Goal: Find specific fact: Find specific fact

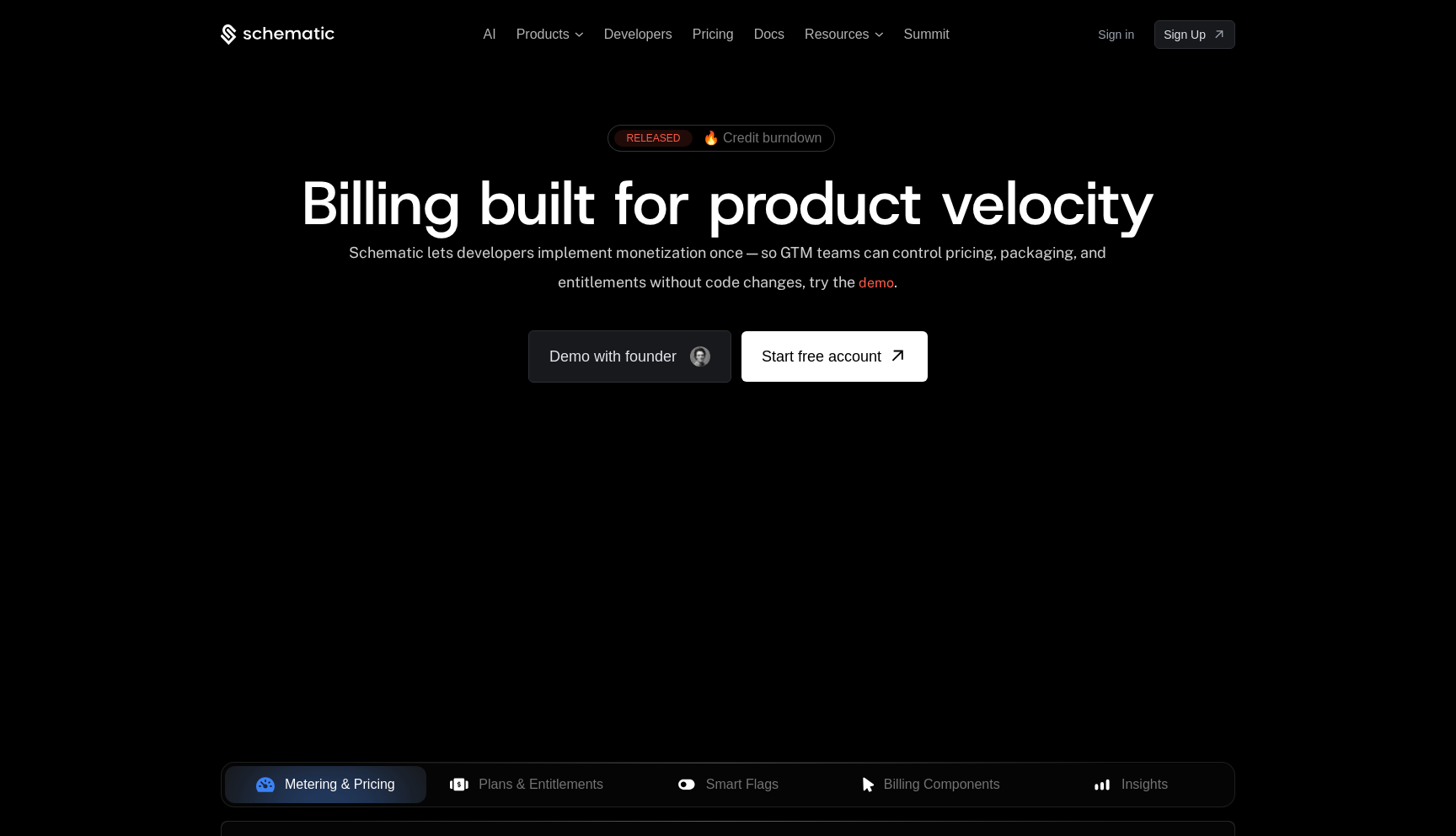
click at [1112, 40] on link "Sign in" at bounding box center [1115, 35] width 36 height 27
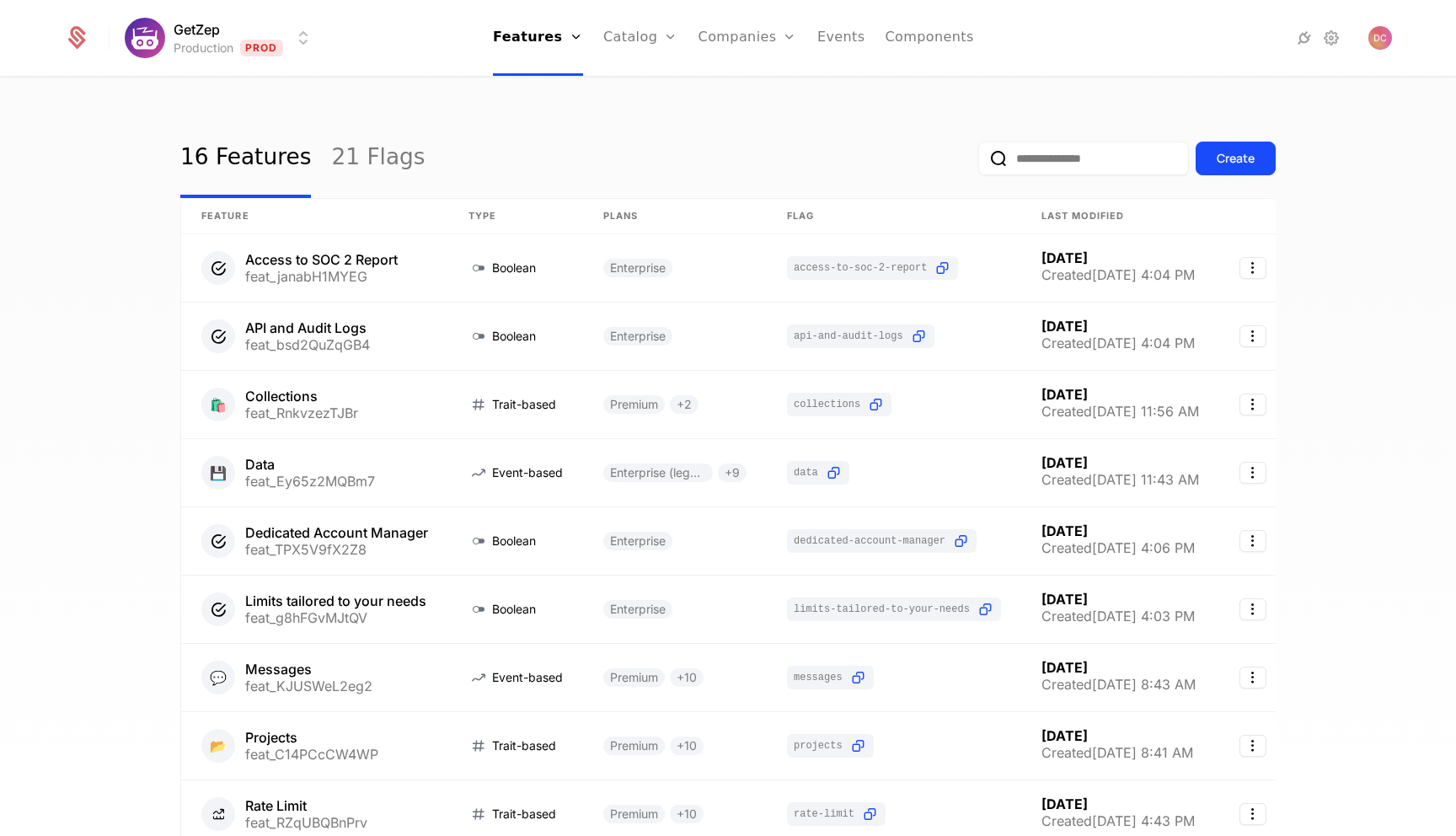
click at [1048, 157] on input "email" at bounding box center [1083, 158] width 210 height 34
click at [740, 91] on link "Companies" at bounding box center [757, 92] width 78 height 20
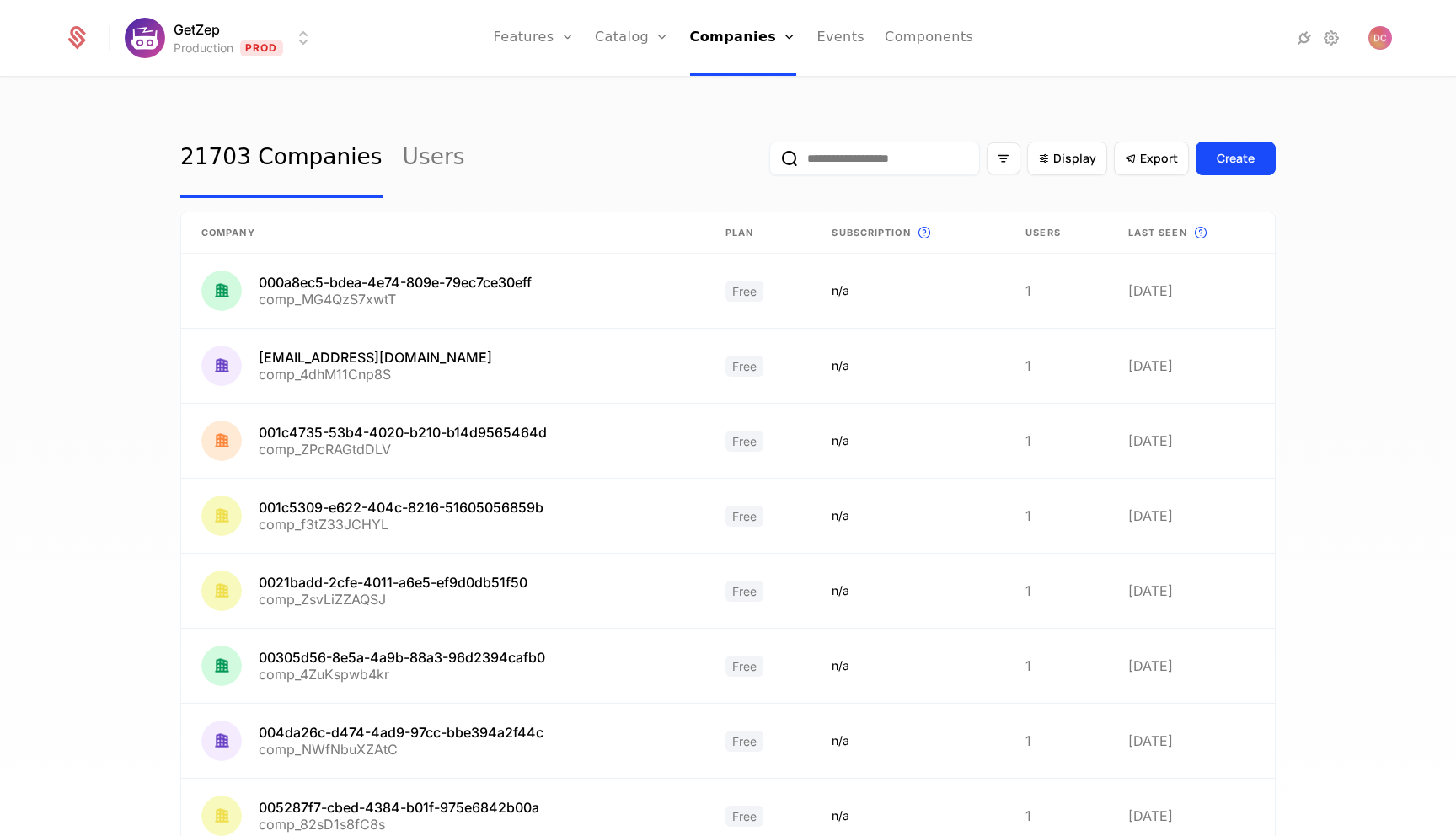
click at [917, 148] on input "email" at bounding box center [874, 158] width 210 height 34
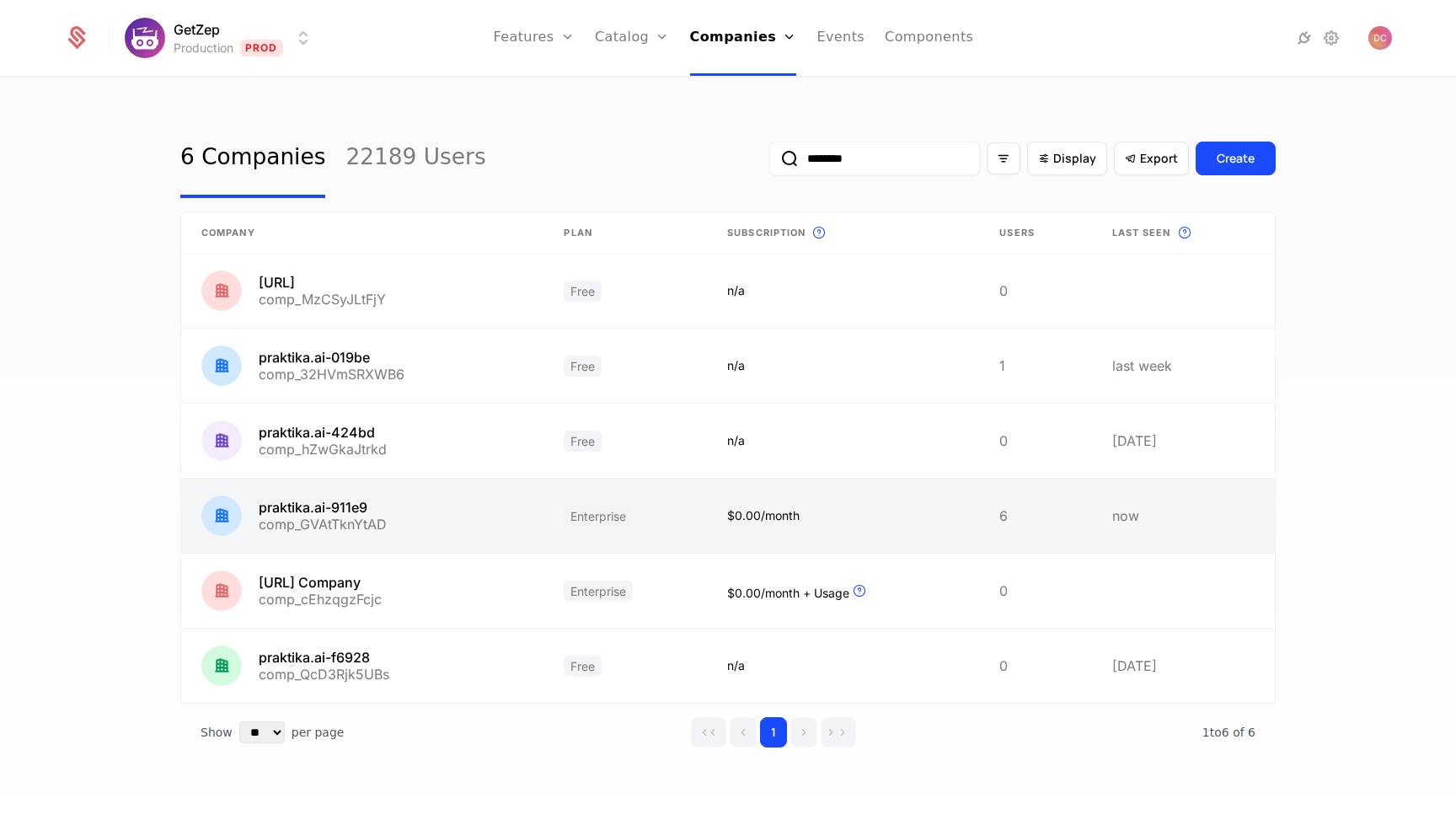
type input "********"
click at [385, 518] on link at bounding box center [362, 516] width 362 height 74
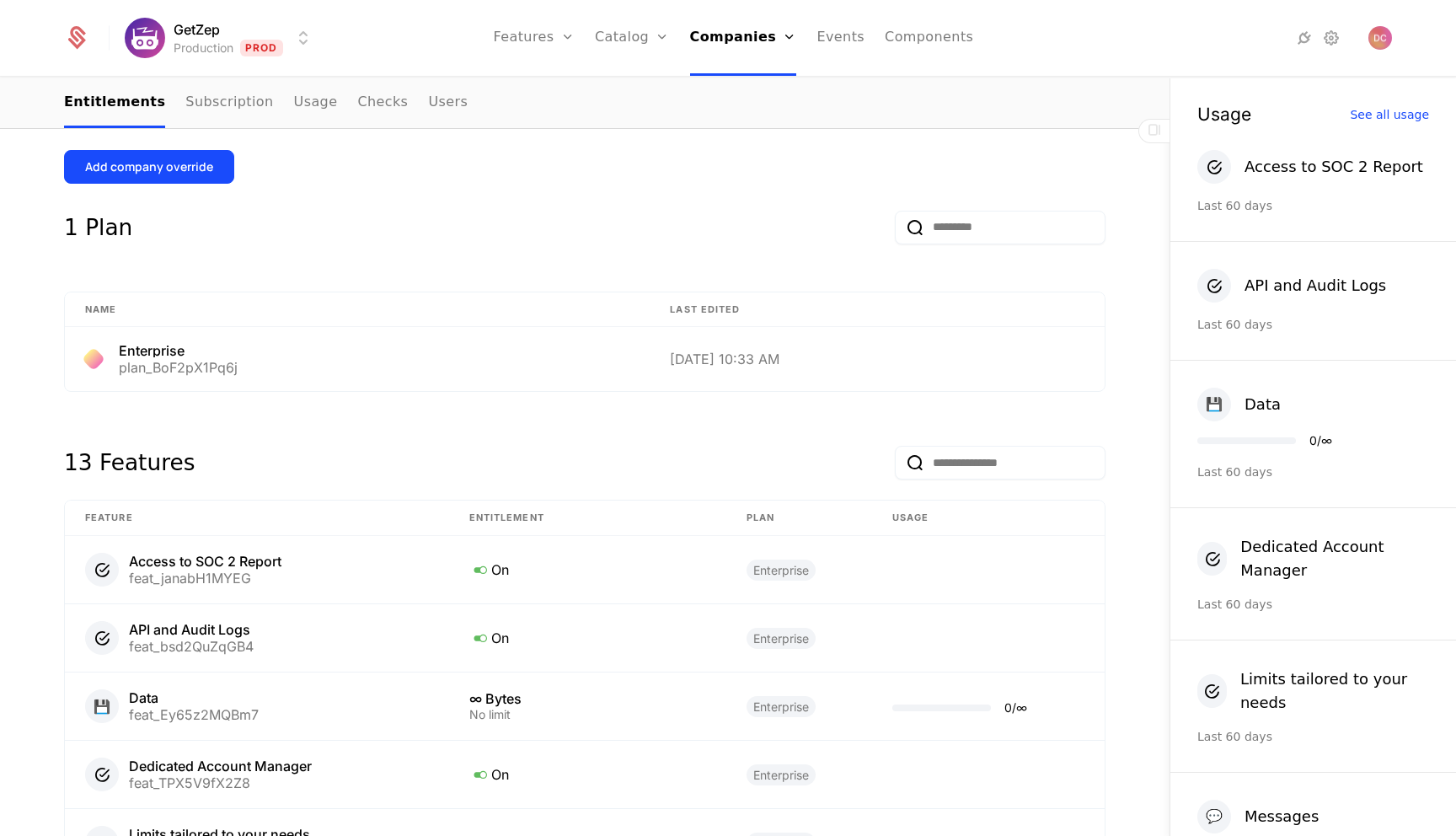
scroll to position [580, 0]
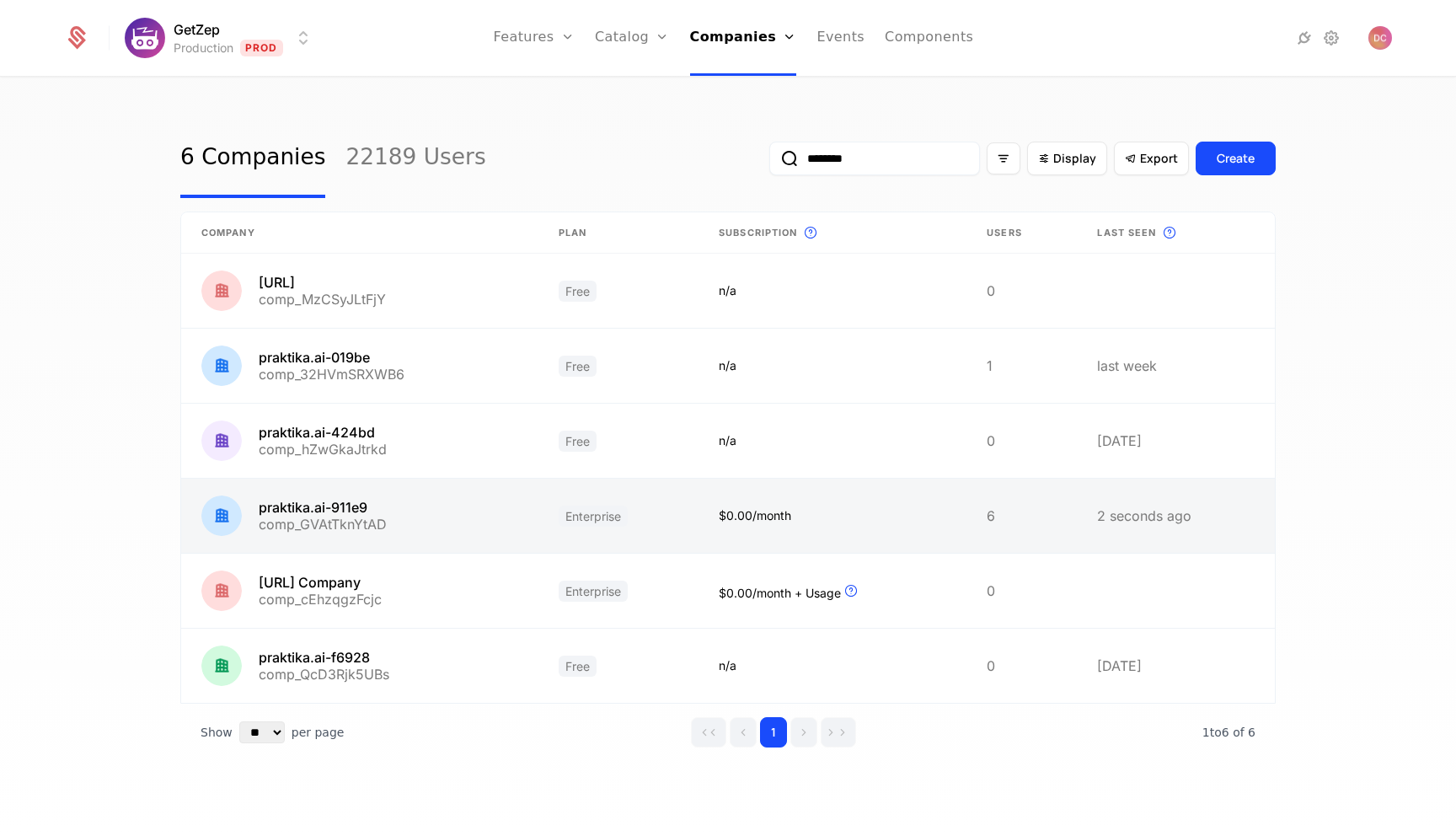
click at [397, 512] on link at bounding box center [359, 516] width 357 height 74
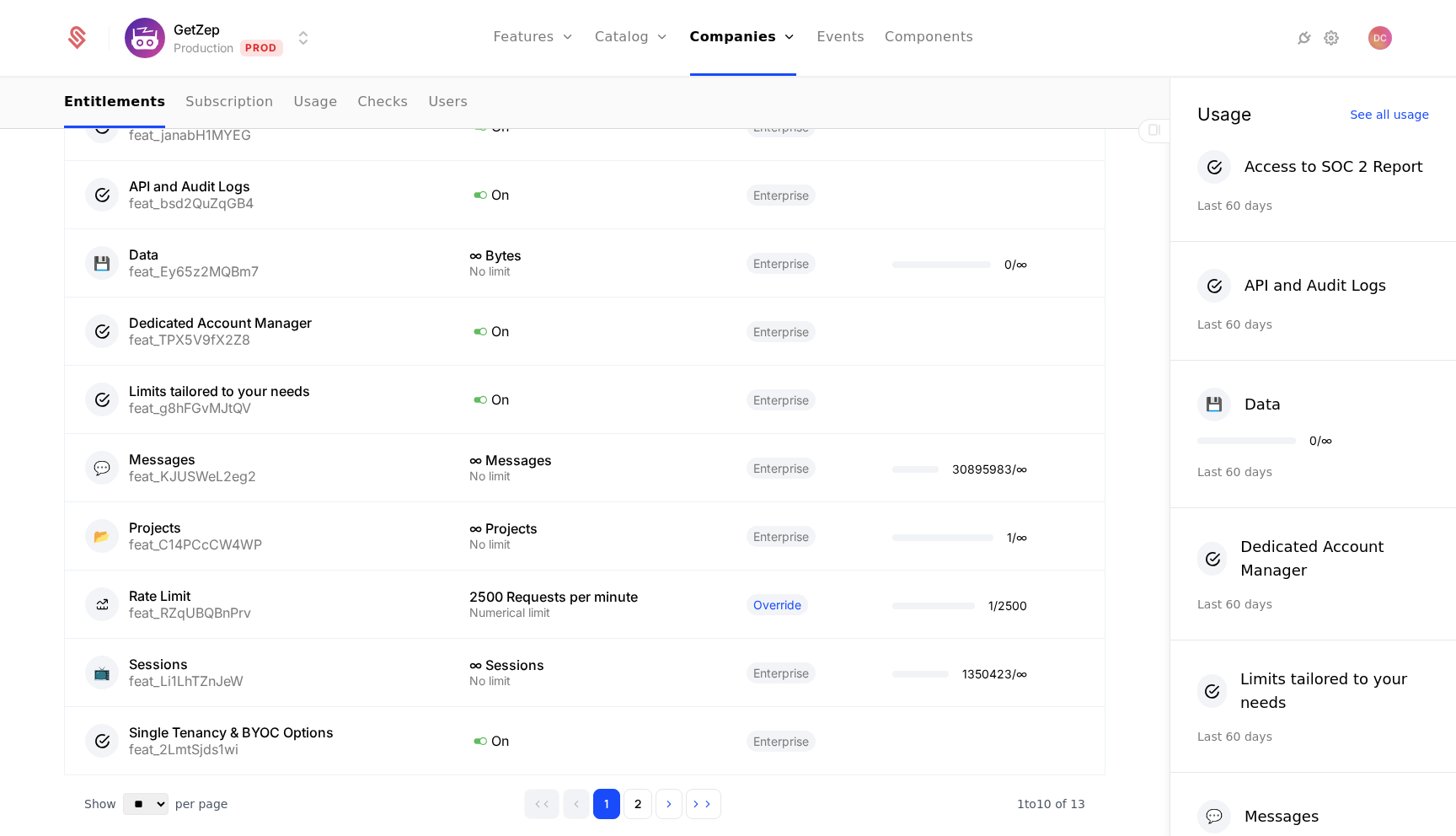
scroll to position [1026, 0]
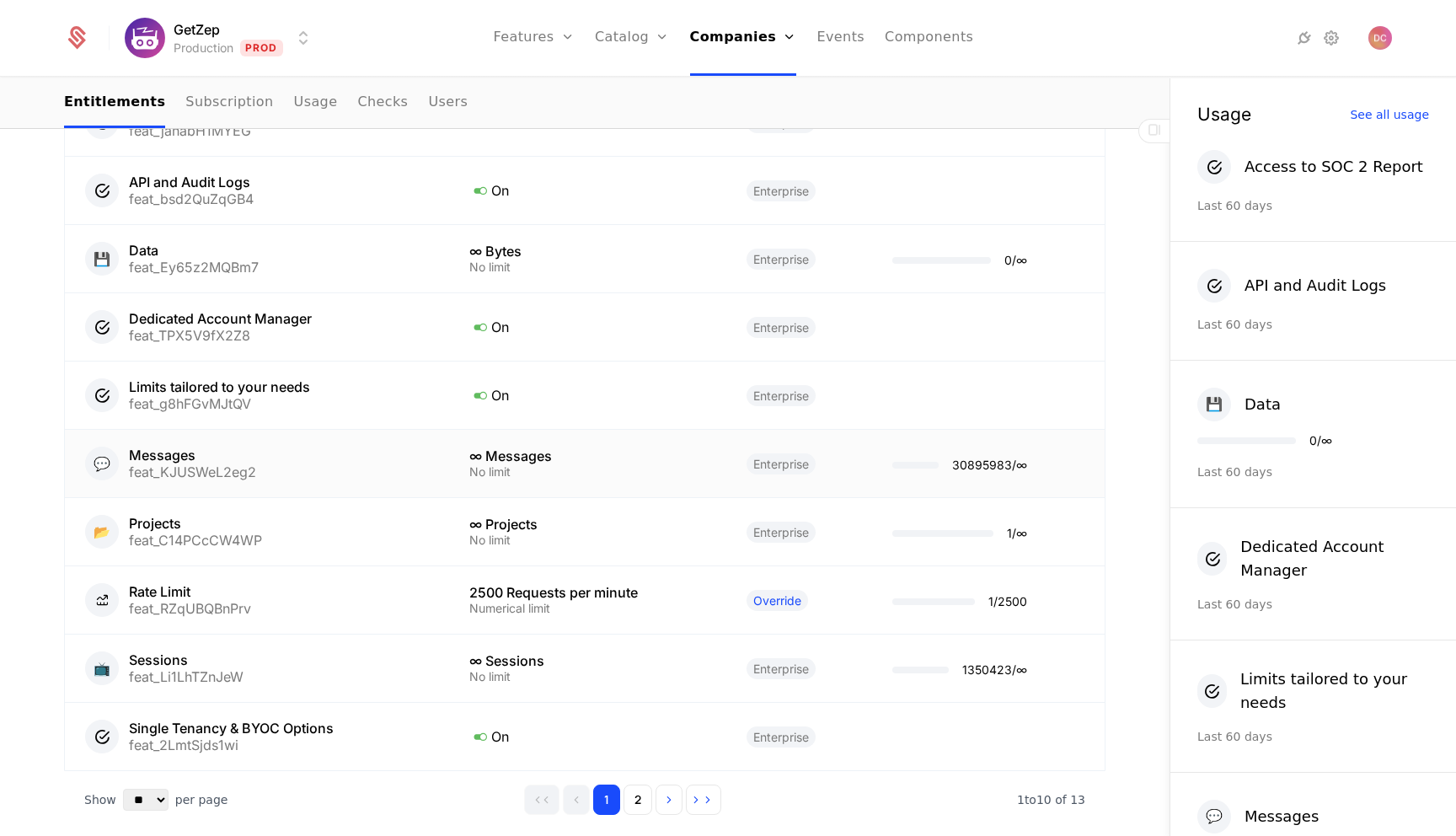
click at [1000, 466] on div "30895983 / ∞" at bounding box center [989, 465] width 75 height 12
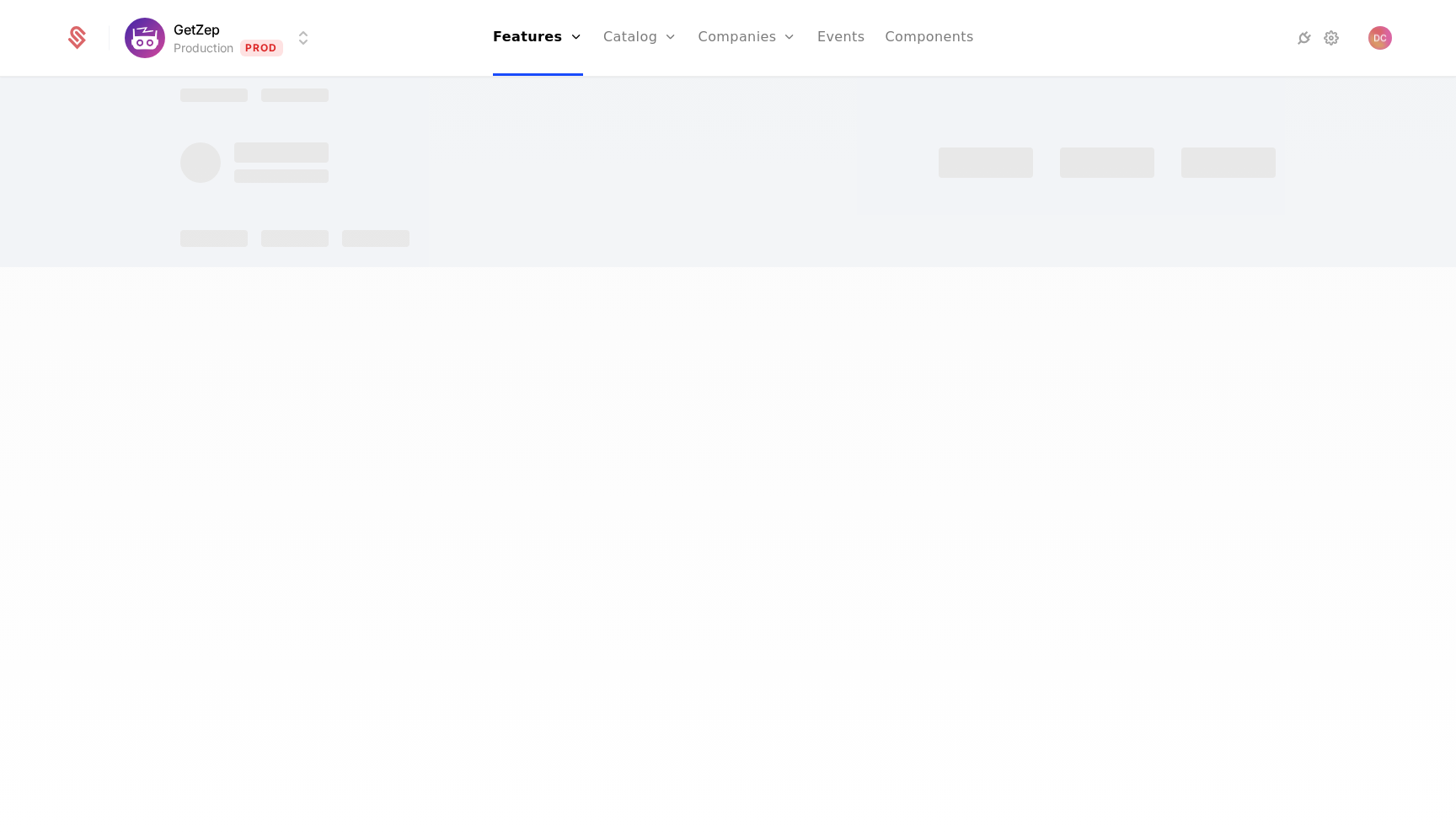
click at [1000, 466] on div at bounding box center [728, 418] width 1456 height 836
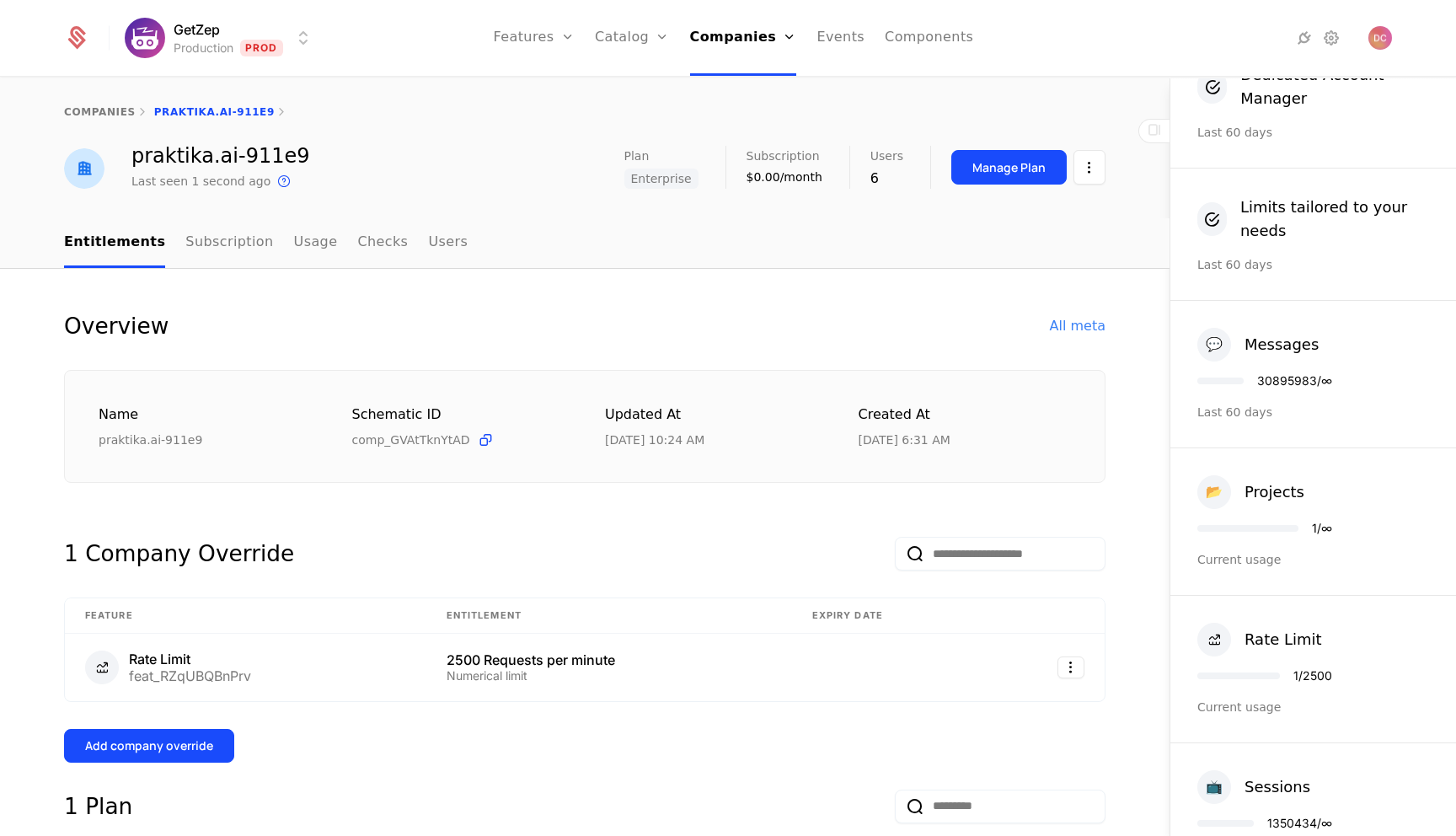
scroll to position [463, 0]
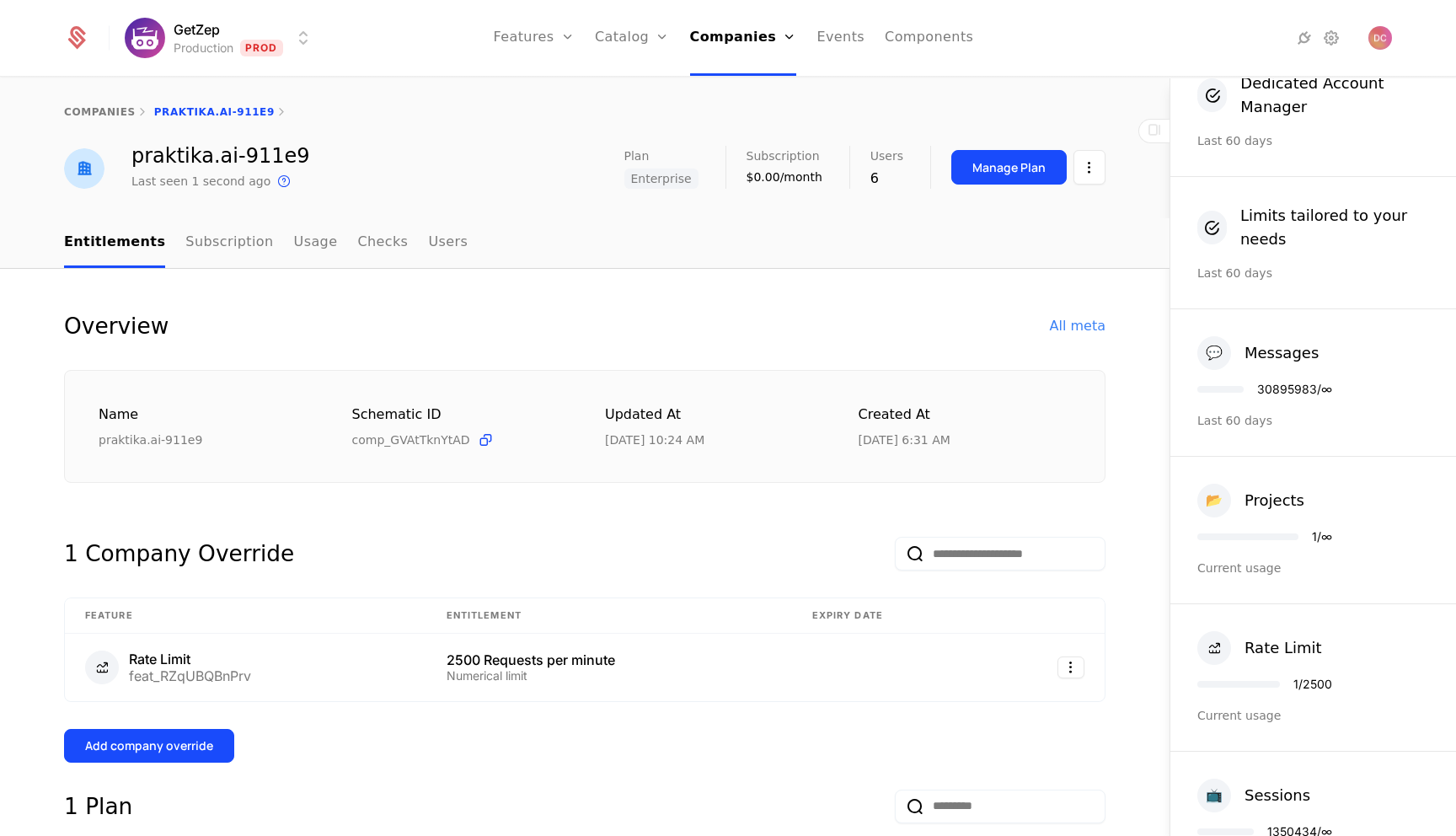
click at [1287, 390] on div "30895983 / ∞" at bounding box center [1294, 389] width 75 height 12
copy div "30895983"
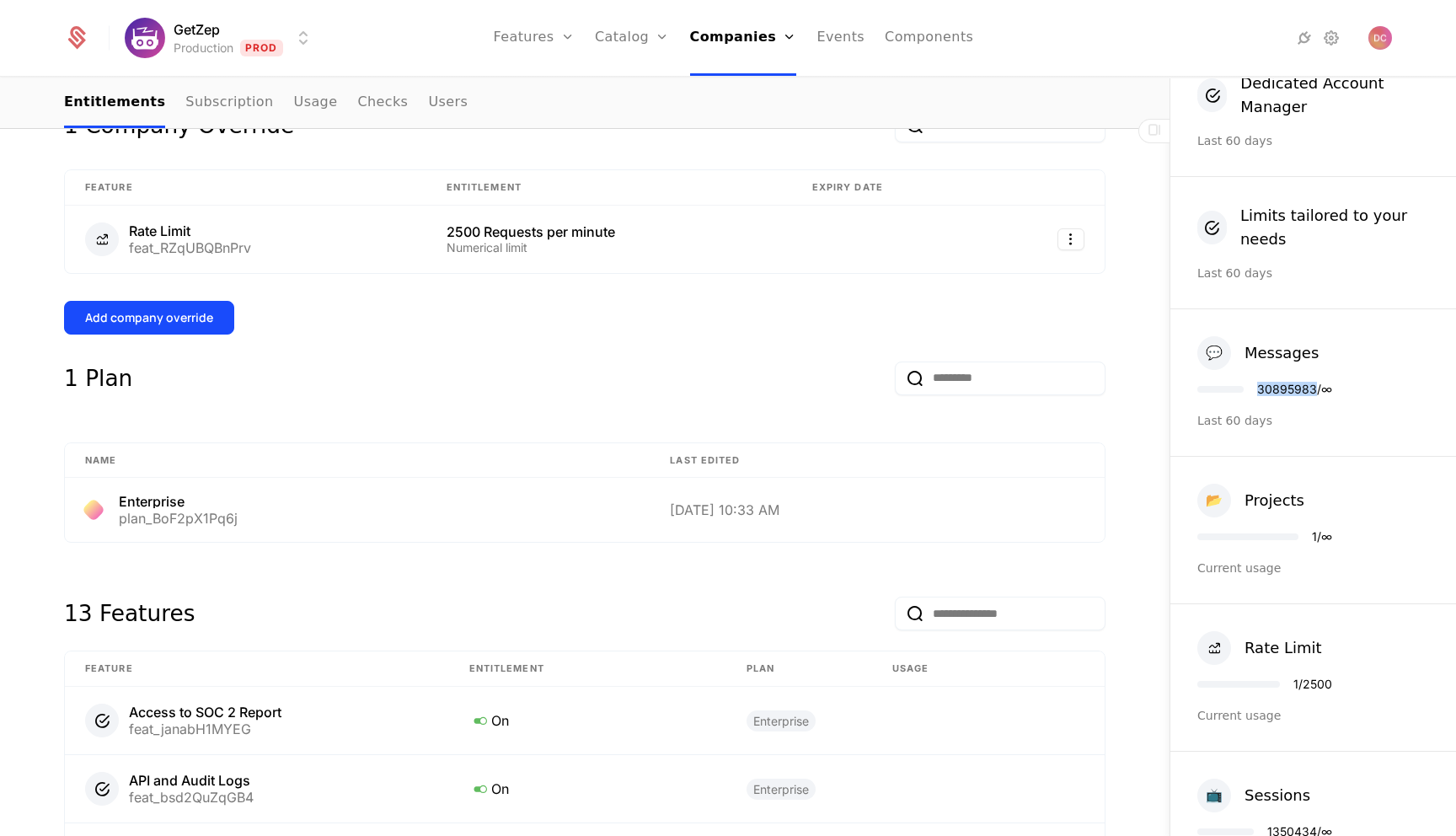
scroll to position [404, 0]
